Goal: Information Seeking & Learning: Understand process/instructions

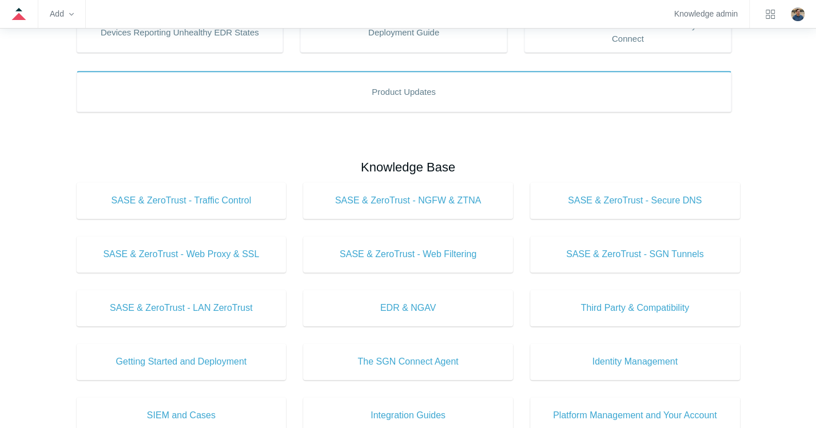
scroll to position [286, 0]
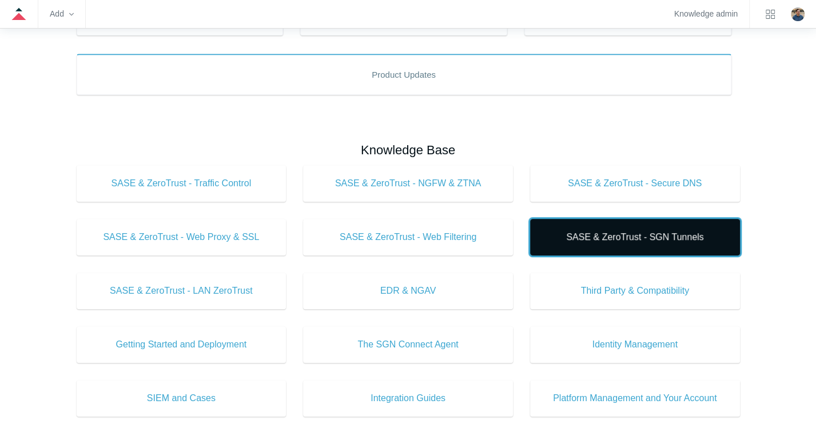
click at [631, 243] on span "SASE & ZeroTrust - SGN Tunnels" at bounding box center [635, 237] width 176 height 14
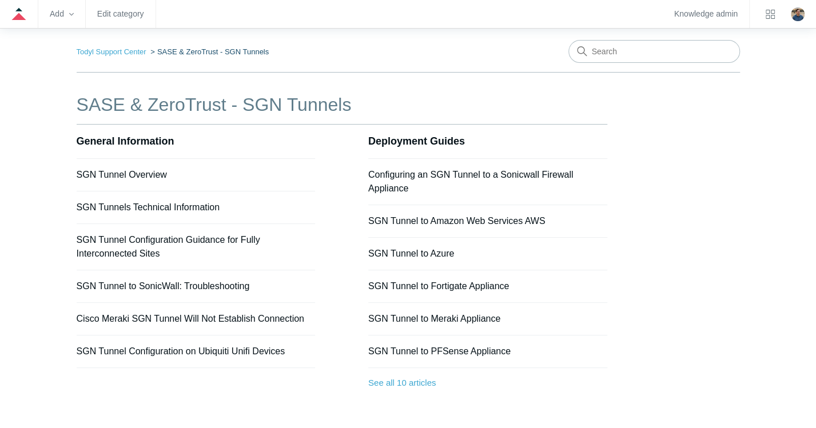
scroll to position [122, 0]
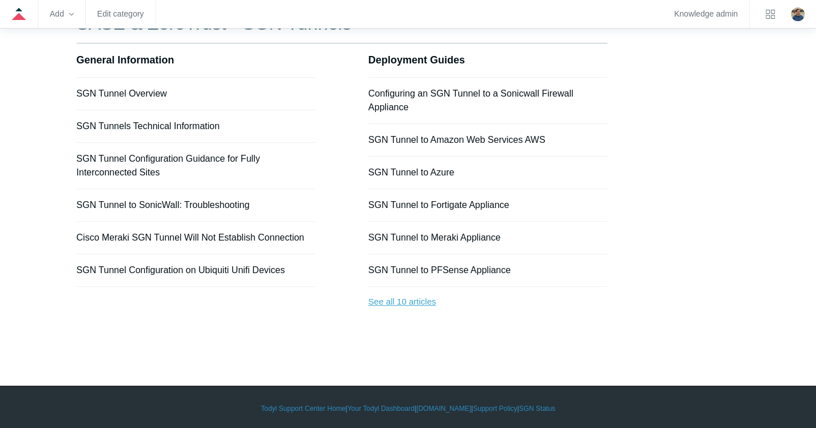
click at [426, 297] on link "See all 10 articles" at bounding box center [487, 302] width 239 height 30
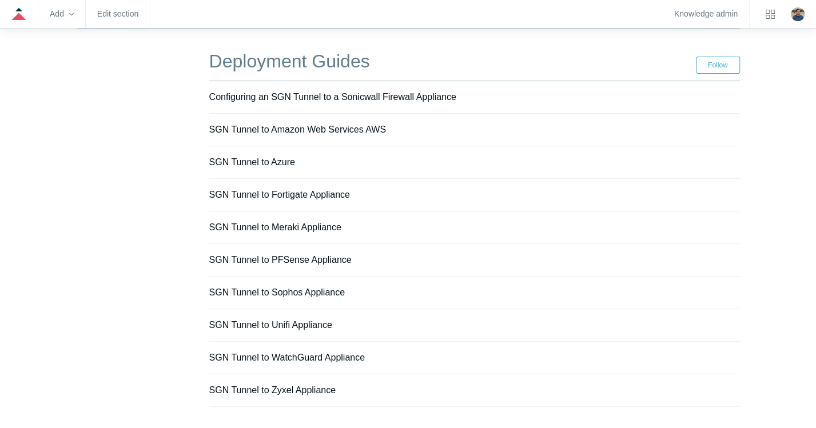
scroll to position [140, 0]
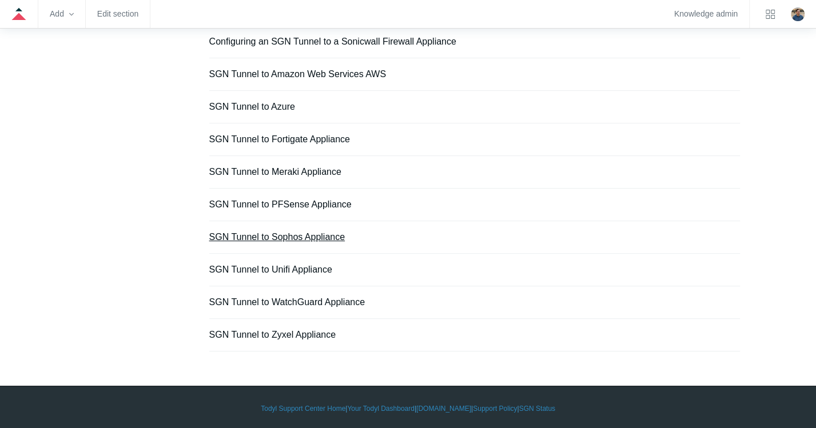
click at [310, 233] on link "SGN Tunnel to Sophos Appliance" at bounding box center [277, 237] width 136 height 10
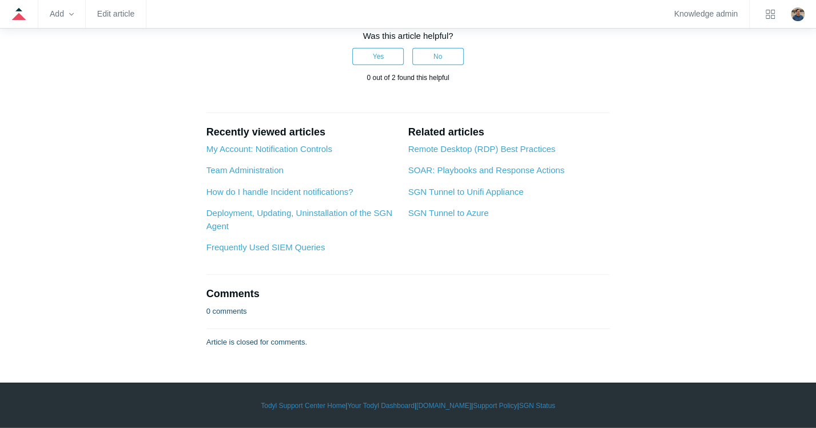
scroll to position [2288, 0]
